Goal: Information Seeking & Learning: Compare options

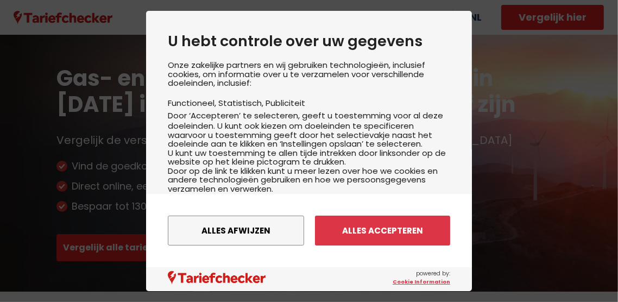
click at [397, 234] on button "Alles accepteren" at bounding box center [382, 231] width 135 height 30
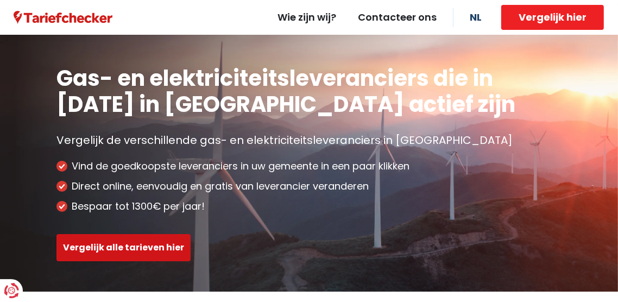
click at [156, 245] on button "Vergelijk alle tarieven hier" at bounding box center [123, 247] width 134 height 27
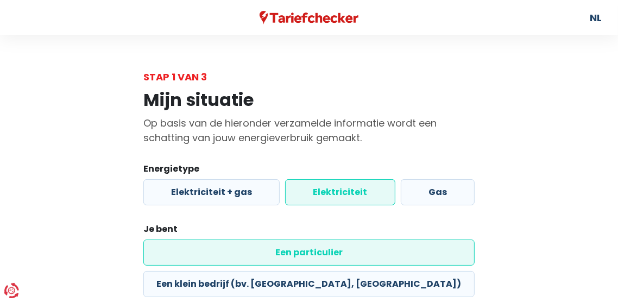
click at [358, 186] on label "Elektriciteit" at bounding box center [340, 192] width 110 height 26
click at [358, 186] on input "Elektriciteit" at bounding box center [340, 192] width 110 height 26
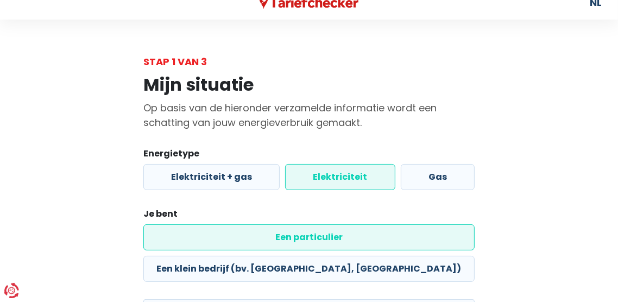
scroll to position [16, 0]
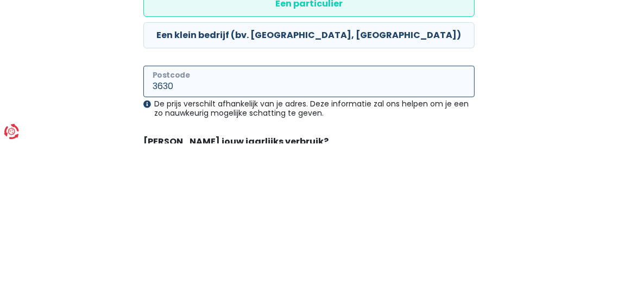
scroll to position [90, 0]
type input "3630"
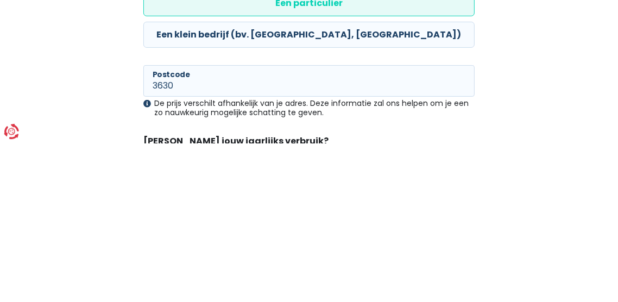
radio input "true"
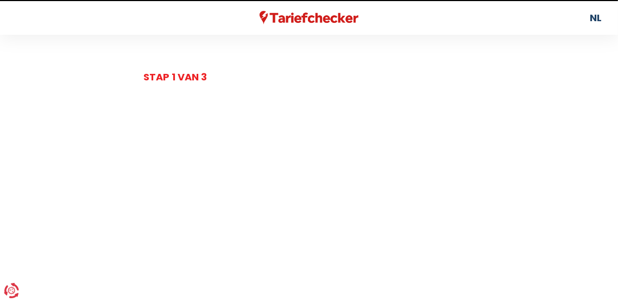
select select
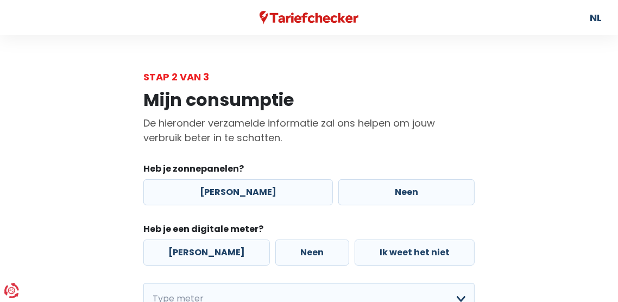
click at [231, 185] on label "[PERSON_NAME]" at bounding box center [238, 192] width 190 height 26
click at [231, 185] on input "[PERSON_NAME]" at bounding box center [238, 192] width 190 height 26
radio input "true"
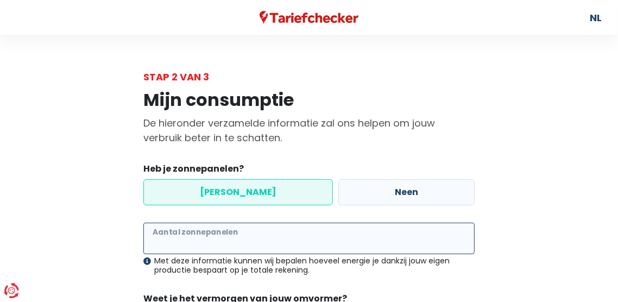
click at [169, 233] on input "Aantal zonnepanelen" at bounding box center [308, 239] width 331 height 32
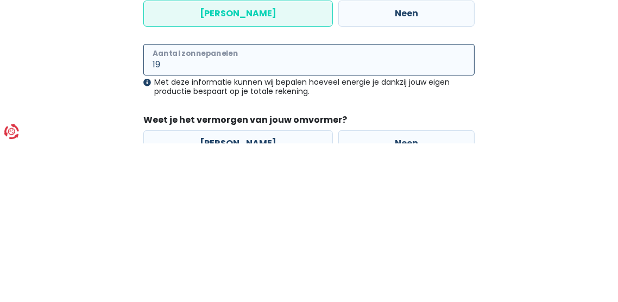
scroll to position [20, 0]
type input "19"
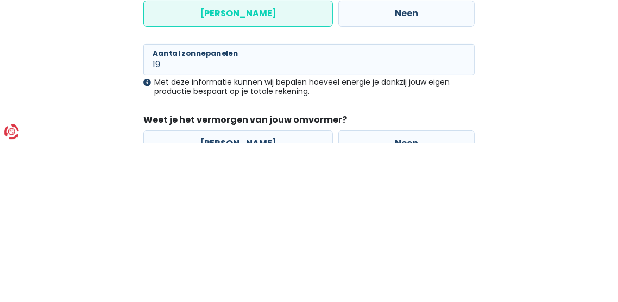
click at [225, 297] on label "[PERSON_NAME]" at bounding box center [238, 303] width 190 height 26
click at [225, 297] on input "[PERSON_NAME]" at bounding box center [238, 303] width 190 height 26
radio input "true"
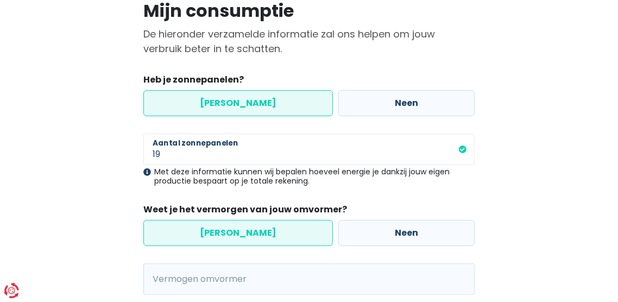
scroll to position [89, 0]
click at [169, 273] on span "kVA" at bounding box center [157, 279] width 28 height 32
click at [182, 279] on input "Vermogen omvormer" at bounding box center [323, 279] width 304 height 32
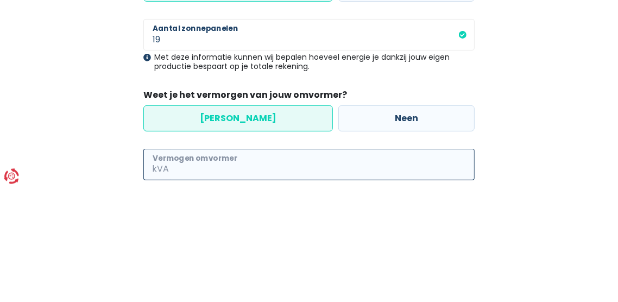
scroll to position [115, 0]
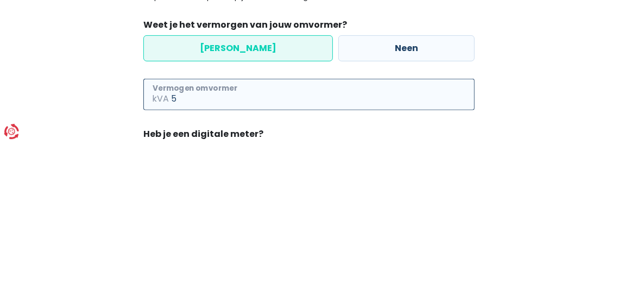
type input "5"
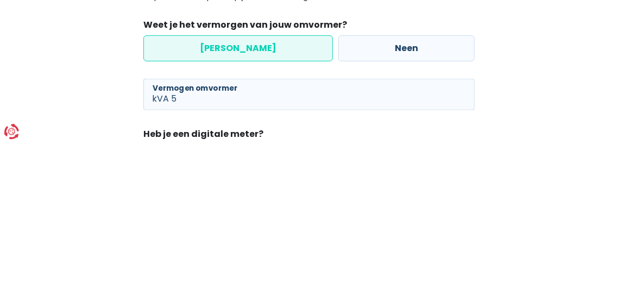
click at [515, 301] on div "Mijn consumptie De hieronder verzamelde informatie zal ons helpen om jouw verbr…" at bounding box center [308, 253] width 521 height 567
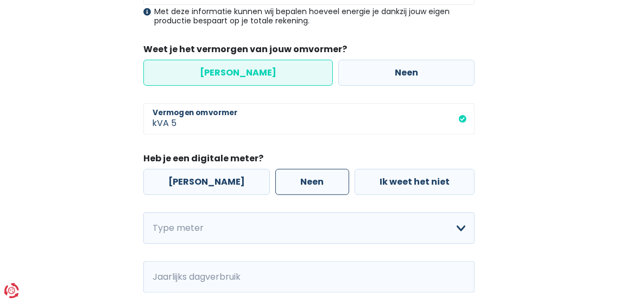
scroll to position [250, 0]
click at [287, 179] on label "Neen" at bounding box center [311, 181] width 73 height 26
click at [287, 179] on input "Neen" at bounding box center [311, 181] width 73 height 26
radio input "true"
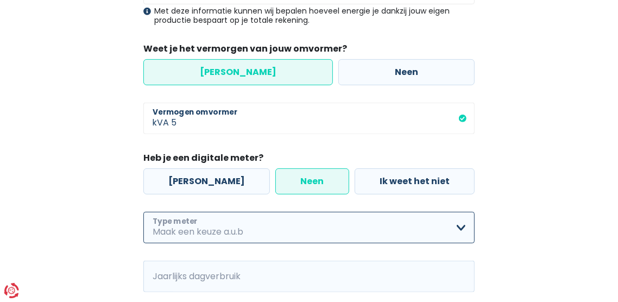
click at [461, 223] on select "Enkelvoudig Tweevoudig Enkelvoudig + uitsluitend nachttarief Tweevoudig + uitsl…" at bounding box center [308, 228] width 331 height 32
select select "day_single_rate"
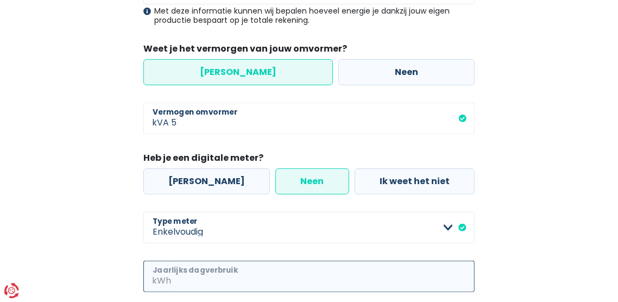
click at [254, 276] on input "Jaarlijks dagverbruik" at bounding box center [323, 277] width 301 height 32
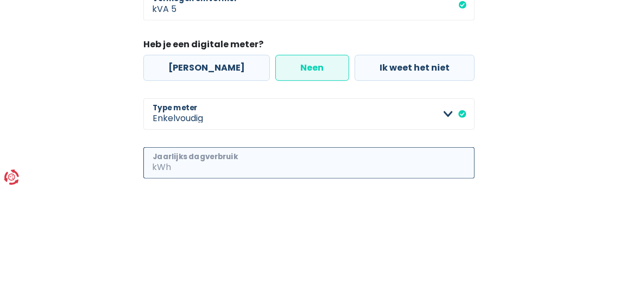
scroll to position [273, 0]
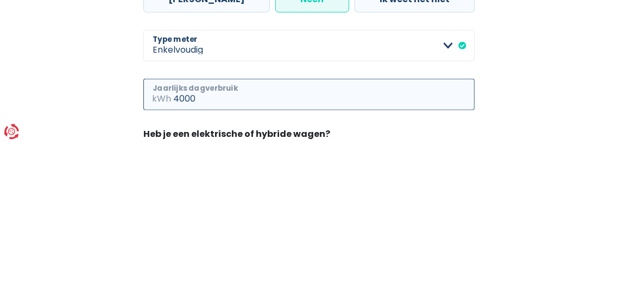
type input "4000"
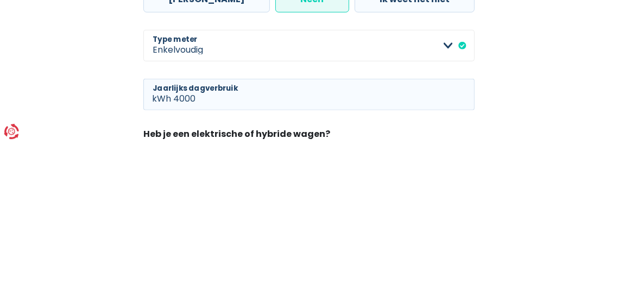
radio input "true"
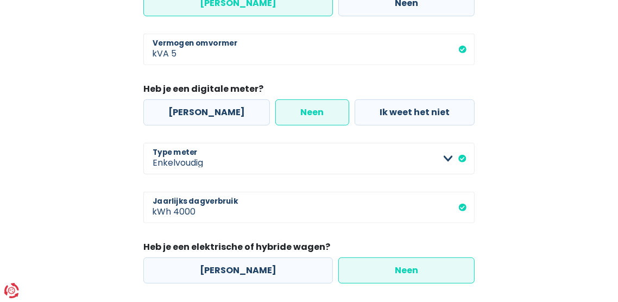
scroll to position [338, 0]
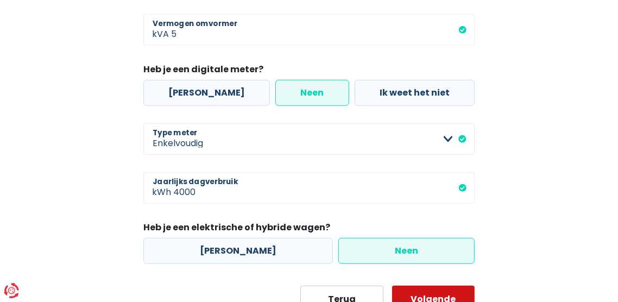
click at [433, 294] on button "Volgende" at bounding box center [433, 299] width 83 height 27
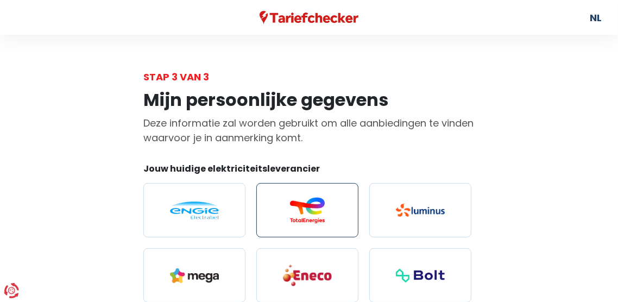
click at [313, 206] on img at bounding box center [307, 210] width 49 height 26
click at [313, 206] on input "radio" at bounding box center [307, 210] width 102 height 54
radio input "true"
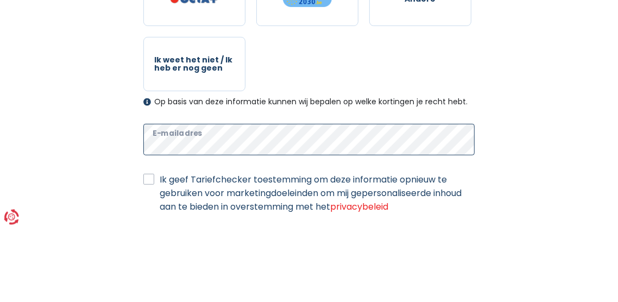
scroll to position [268, 0]
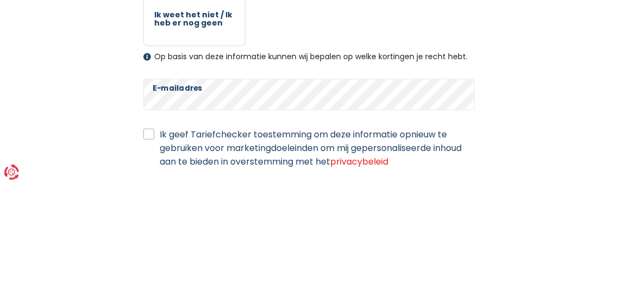
click at [160, 248] on label "Ik geef Tariefchecker toestemming om deze informatie opnieuw te gebruiken voor …" at bounding box center [317, 266] width 315 height 41
click at [146, 248] on input "Ik geef Tariefchecker toestemming om deze informatie opnieuw te gebruiken voor …" at bounding box center [148, 251] width 11 height 11
checkbox input "true"
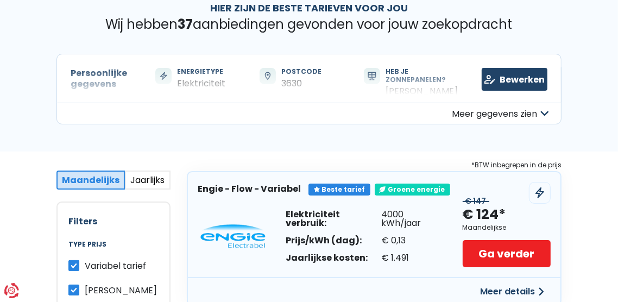
scroll to position [60, 0]
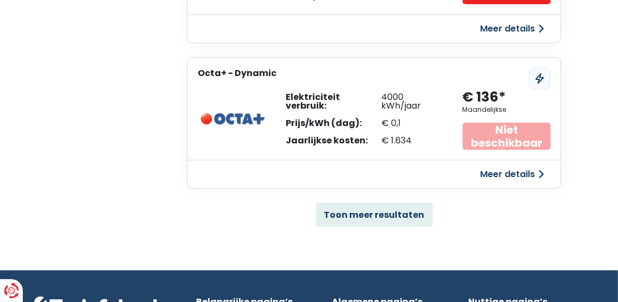
scroll to position [769, 0]
click at [396, 211] on button "Toon meer resultaten" at bounding box center [374, 215] width 117 height 24
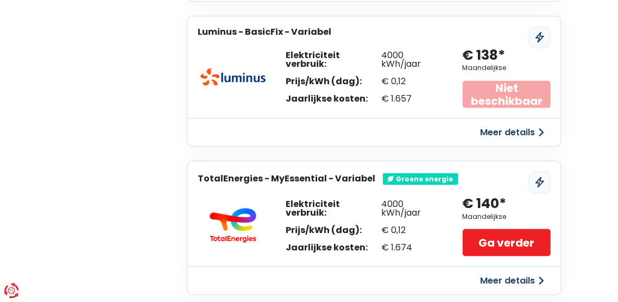
scroll to position [957, 0]
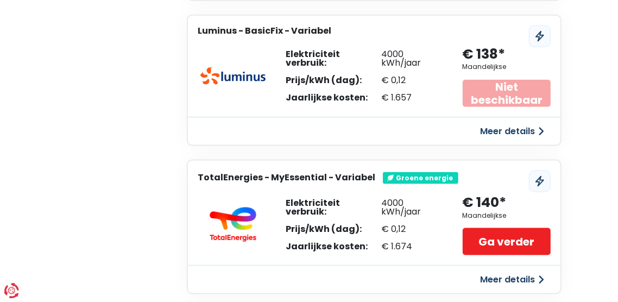
click at [518, 274] on button "Meer details" at bounding box center [512, 280] width 77 height 20
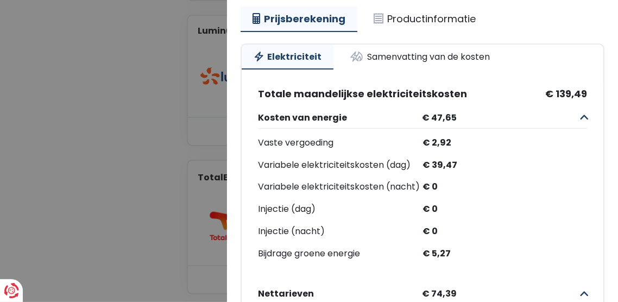
scroll to position [108, 0]
click at [503, 255] on div "€ 5,27" at bounding box center [505, 254] width 165 height 16
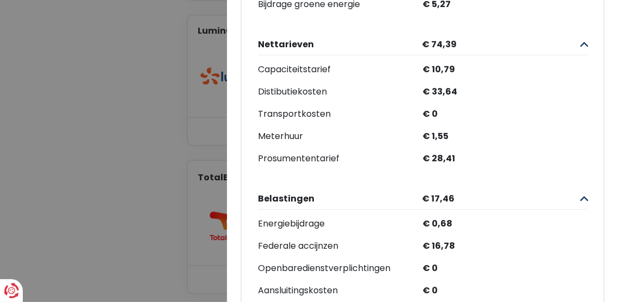
scroll to position [360, 0]
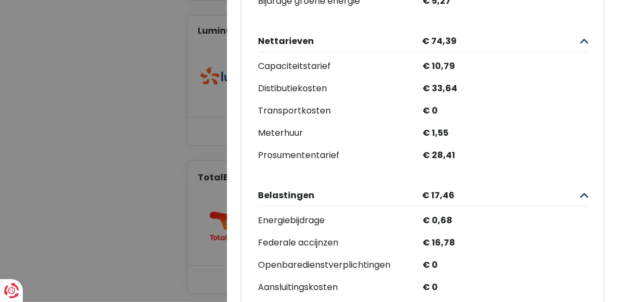
click at [504, 254] on div "Energiebijdrage € 0,68 Federale accijnzen € 16,78 Openbaredienstverplichtingen …" at bounding box center [422, 265] width 329 height 104
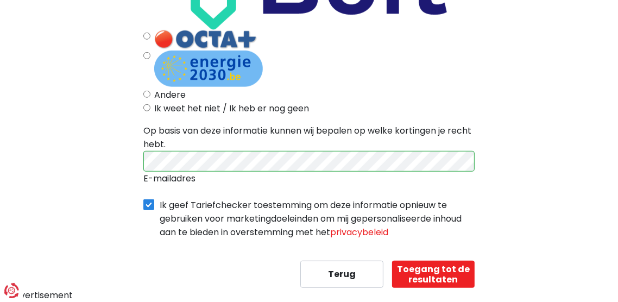
scroll to position [268, 0]
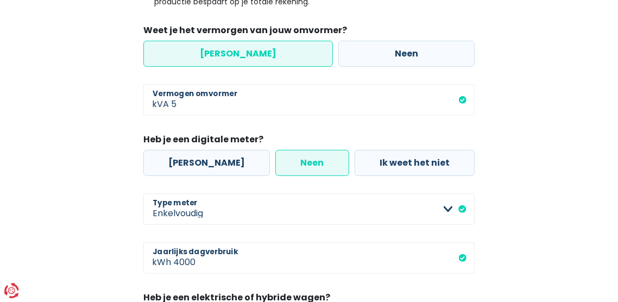
scroll to position [338, 0]
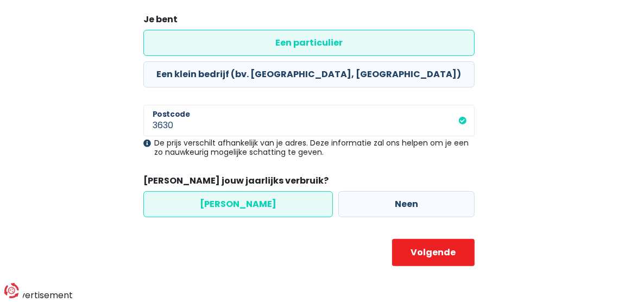
scroll to position [90, 0]
